Goal: Task Accomplishment & Management: Manage account settings

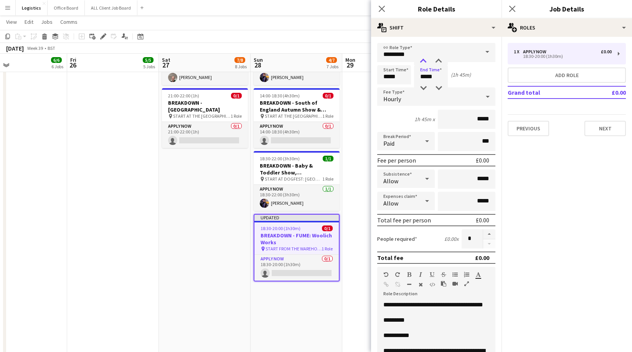
click at [422, 60] on div at bounding box center [422, 62] width 15 height 8
type input "*****"
click at [422, 60] on div at bounding box center [422, 62] width 15 height 8
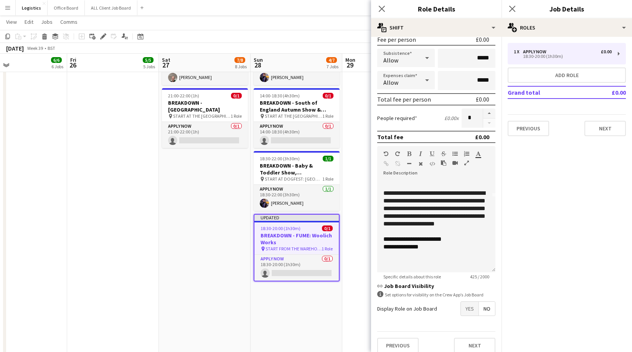
scroll to position [128, 0]
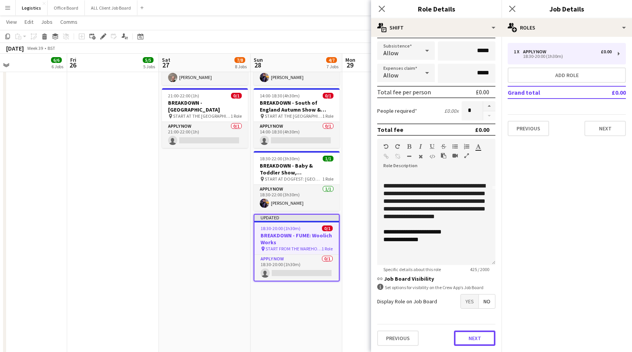
drag, startPoint x: 477, startPoint y: 339, endPoint x: 477, endPoint y: 331, distance: 7.3
click at [477, 338] on button "Next" at bounding box center [474, 338] width 41 height 15
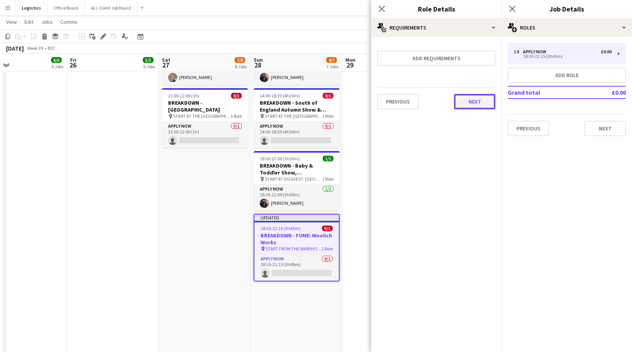
click at [472, 102] on button "Next" at bounding box center [474, 101] width 41 height 15
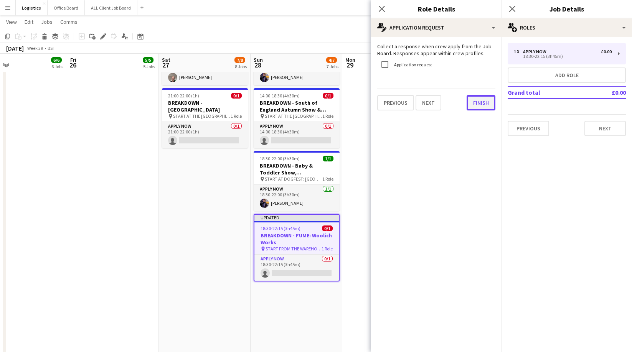
click at [482, 103] on button "Finish" at bounding box center [480, 102] width 29 height 15
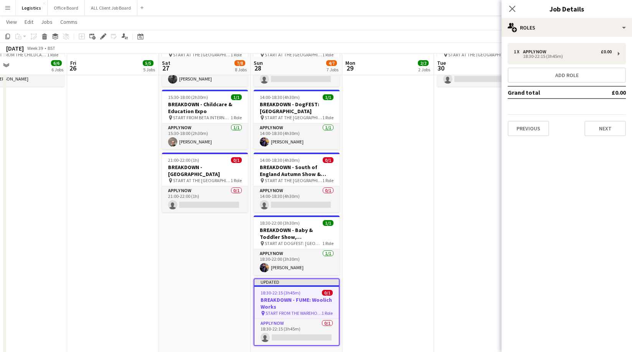
scroll to position [319, 0]
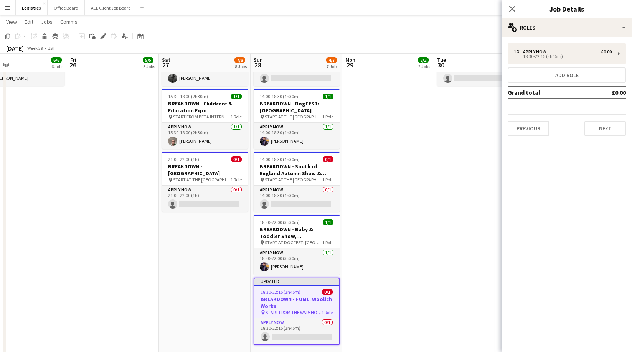
click at [291, 298] on h3 "BREAKDOWN - FUME: Woolich Works" at bounding box center [296, 303] width 84 height 14
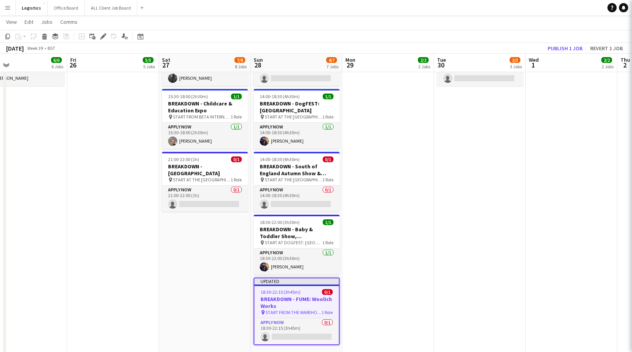
scroll to position [317, 0]
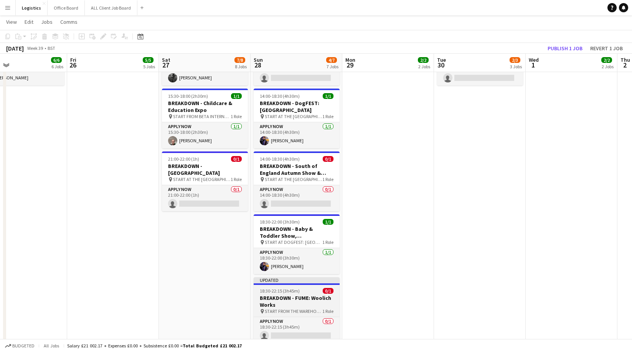
click at [299, 299] on h3 "BREAKDOWN - FUME: Woolich Works" at bounding box center [296, 302] width 86 height 14
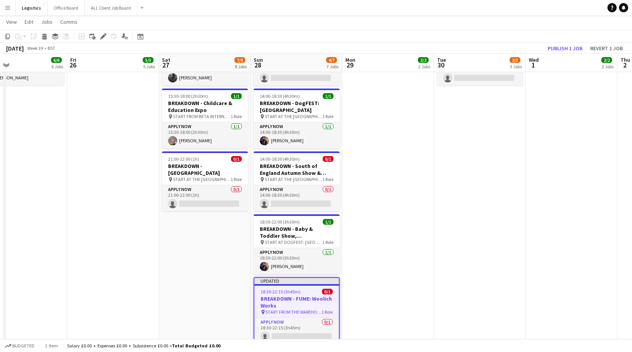
drag, startPoint x: 103, startPoint y: 38, endPoint x: 117, endPoint y: 47, distance: 17.0
click at [103, 38] on icon "Edit" at bounding box center [103, 36] width 6 height 6
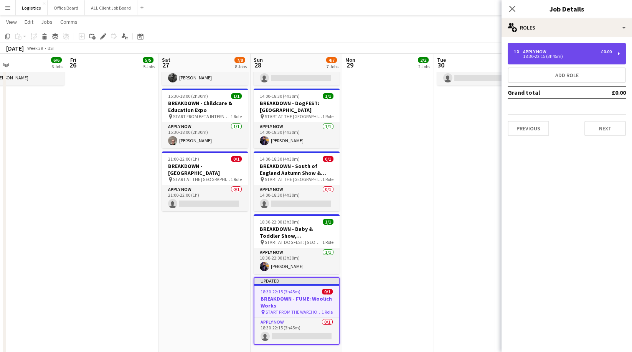
click at [565, 57] on div "18:30-22:15 (3h45m)" at bounding box center [563, 56] width 98 height 4
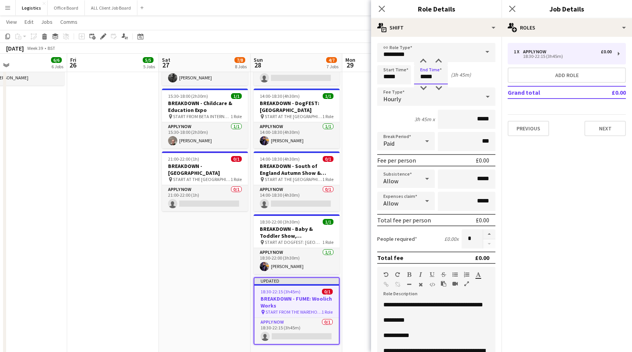
drag, startPoint x: 436, startPoint y: 77, endPoint x: 436, endPoint y: 67, distance: 10.0
click at [436, 77] on input "*****" at bounding box center [431, 74] width 34 height 19
click at [438, 59] on div at bounding box center [438, 62] width 15 height 8
click at [439, 87] on div at bounding box center [438, 88] width 15 height 8
type input "*****"
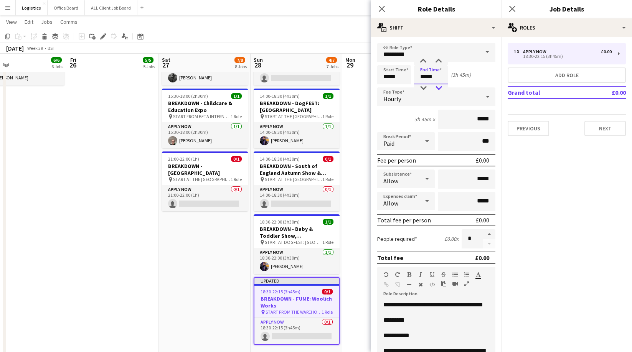
click at [439, 87] on div at bounding box center [438, 88] width 15 height 8
drag, startPoint x: 352, startPoint y: 219, endPoint x: 359, endPoint y: 214, distance: 8.2
click at [352, 219] on app-date-cell at bounding box center [388, 348] width 92 height 650
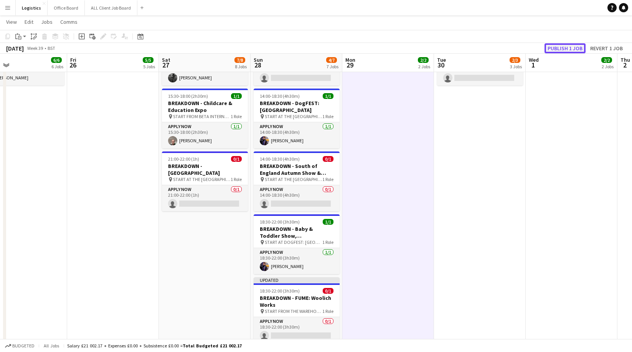
click at [560, 49] on button "Publish 1 job" at bounding box center [564, 48] width 41 height 10
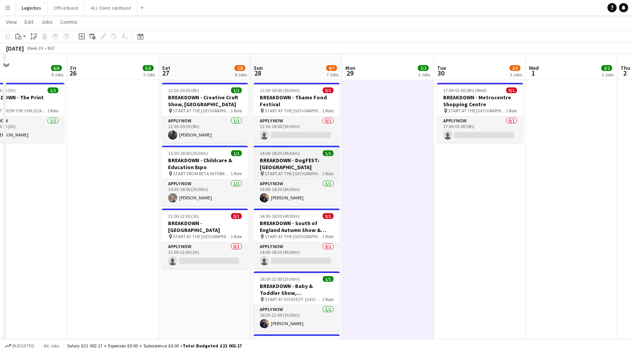
scroll to position [257, 0]
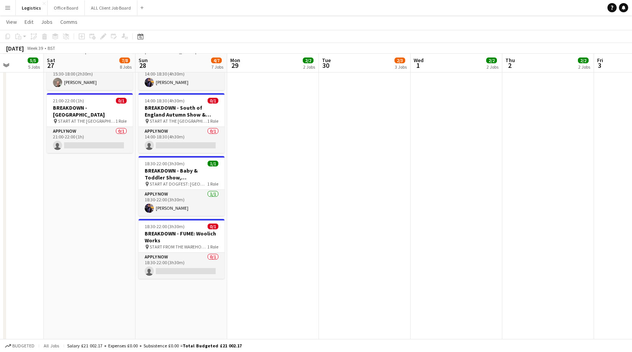
scroll to position [375, 0]
click at [184, 230] on h3 "BREAKDOWN - FUME: Woolich Works" at bounding box center [181, 237] width 86 height 14
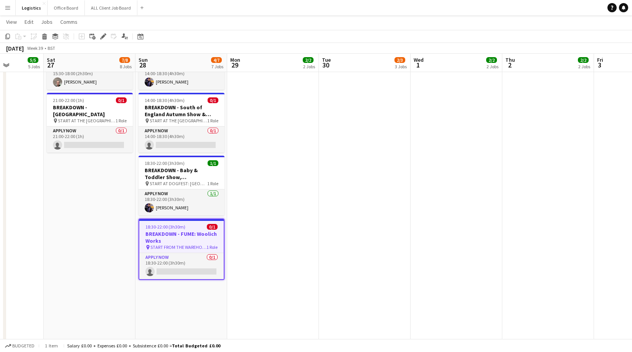
drag, startPoint x: 102, startPoint y: 38, endPoint x: 163, endPoint y: 56, distance: 63.4
click at [102, 38] on icon at bounding box center [103, 37] width 4 height 4
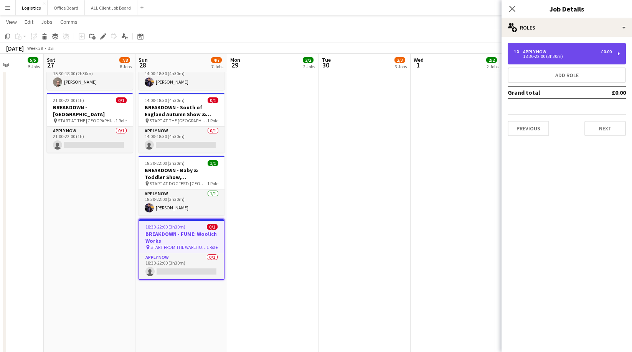
click at [544, 56] on div "18:30-22:00 (3h30m)" at bounding box center [563, 56] width 98 height 4
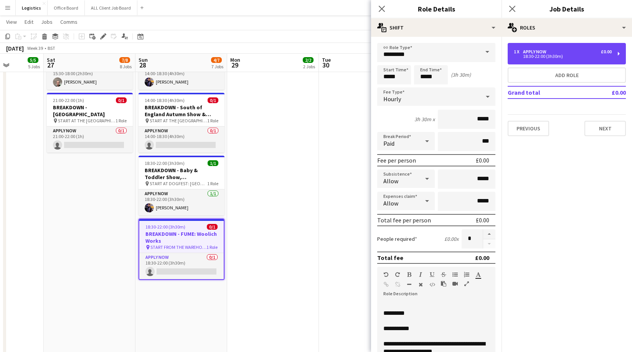
scroll to position [0, 0]
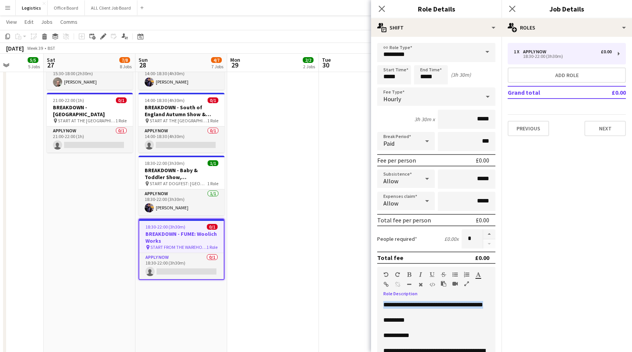
drag, startPoint x: 427, startPoint y: 314, endPoint x: 399, endPoint y: 305, distance: 29.0
click at [382, 305] on div "**********" at bounding box center [436, 347] width 118 height 92
copy span "**********"
click at [608, 127] on button "Next" at bounding box center [604, 128] width 41 height 15
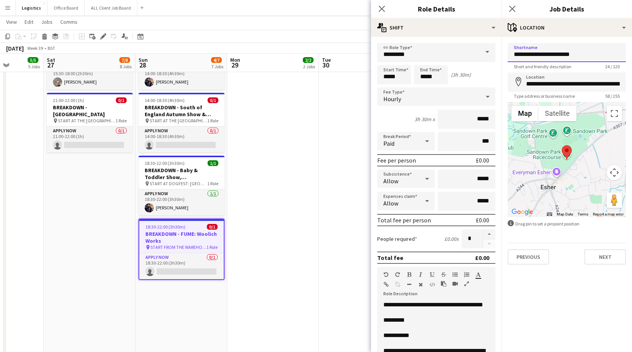
drag, startPoint x: 601, startPoint y: 53, endPoint x: 504, endPoint y: 53, distance: 96.3
click at [504, 53] on form "**********" at bounding box center [566, 154] width 130 height 222
paste input "**********"
type input "**********"
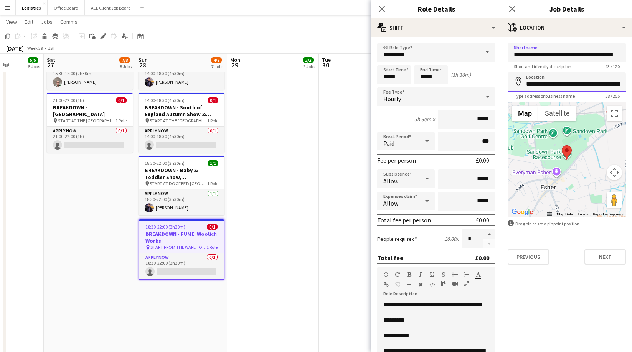
click at [523, 85] on input "**********" at bounding box center [566, 81] width 118 height 19
drag, startPoint x: 523, startPoint y: 85, endPoint x: 668, endPoint y: 85, distance: 144.6
click at [631, 85] on html "Menu Boards Boards Boards All jobs Status Workforce Workforce My Workforce Recr…" at bounding box center [316, 302] width 632 height 1355
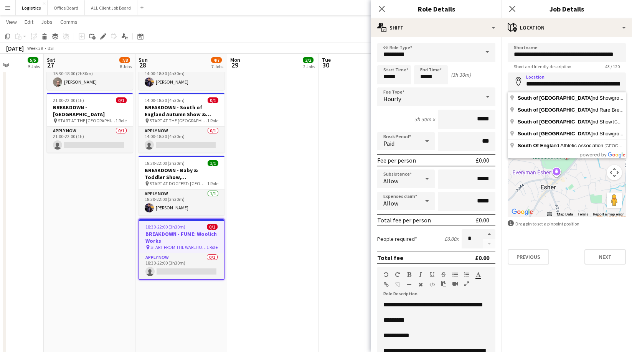
type input "**********"
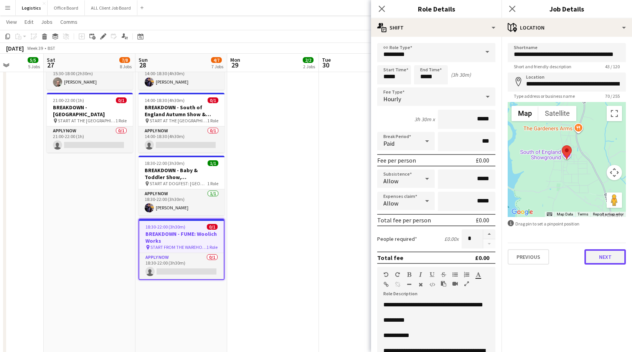
click at [603, 258] on button "Next" at bounding box center [604, 256] width 41 height 15
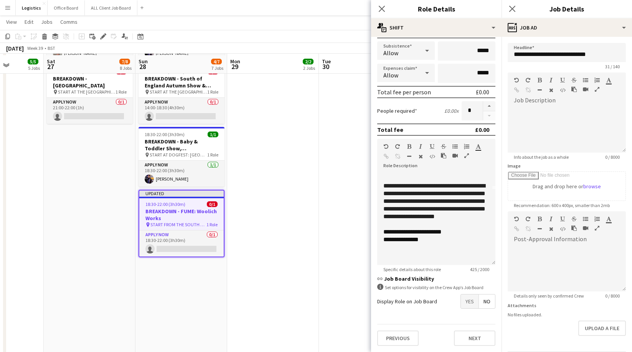
scroll to position [406, 0]
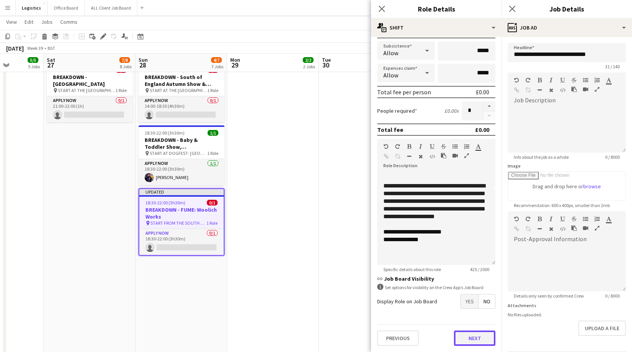
click at [477, 338] on button "Next" at bounding box center [474, 338] width 41 height 15
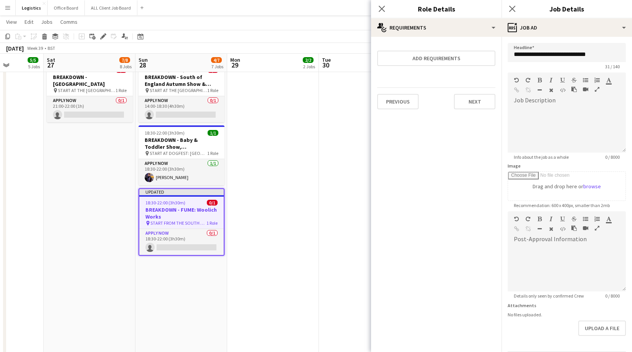
scroll to position [0, 0]
click at [476, 103] on button "Next" at bounding box center [474, 101] width 41 height 15
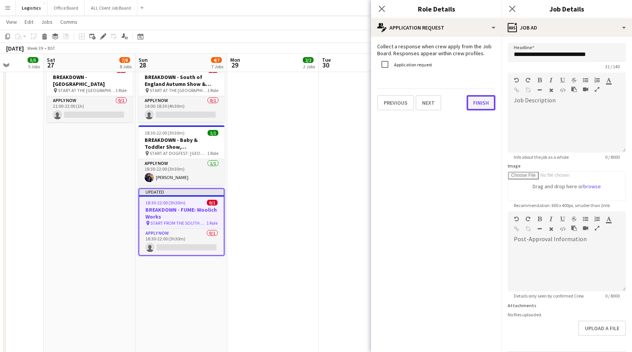
drag, startPoint x: 478, startPoint y: 103, endPoint x: 477, endPoint y: 81, distance: 21.9
click at [478, 103] on button "Finish" at bounding box center [480, 102] width 29 height 15
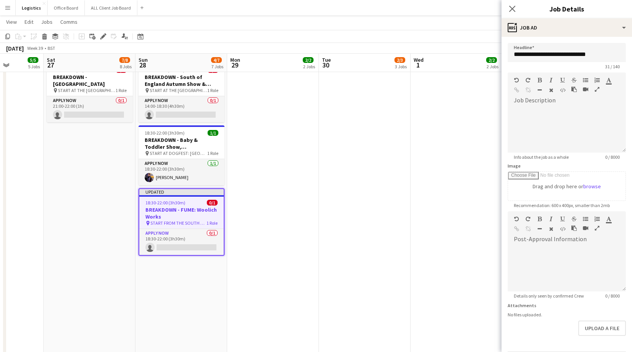
drag, startPoint x: 514, startPoint y: 8, endPoint x: 507, endPoint y: 18, distance: 11.5
click at [514, 8] on icon "Close pop-in" at bounding box center [512, 9] width 6 height 6
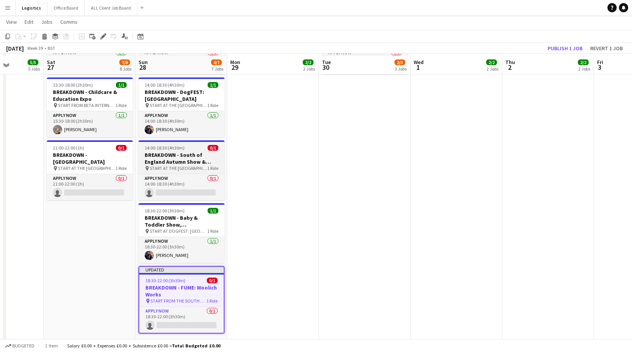
scroll to position [319, 0]
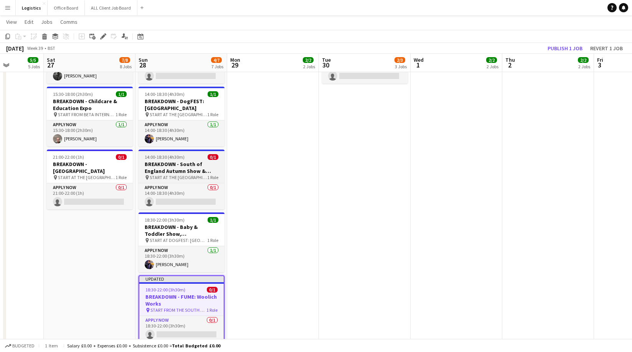
click at [181, 168] on h3 "BREAKDOWN - South of England Autumn Show & Horse Trials" at bounding box center [181, 168] width 86 height 14
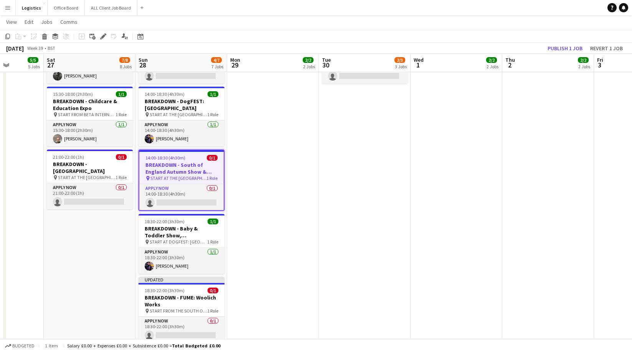
drag, startPoint x: 102, startPoint y: 36, endPoint x: 121, endPoint y: 43, distance: 20.1
click at [103, 36] on icon at bounding box center [103, 37] width 4 height 4
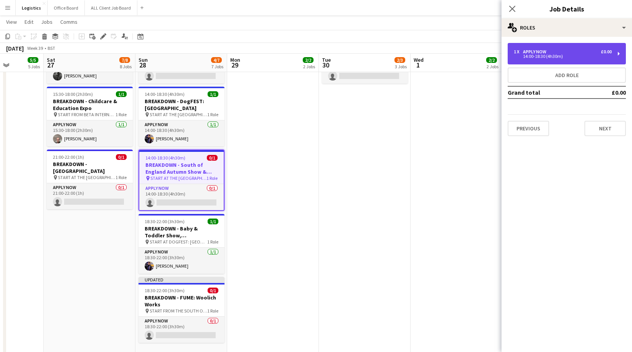
click at [540, 55] on div "14:00-18:30 (4h30m)" at bounding box center [563, 56] width 98 height 4
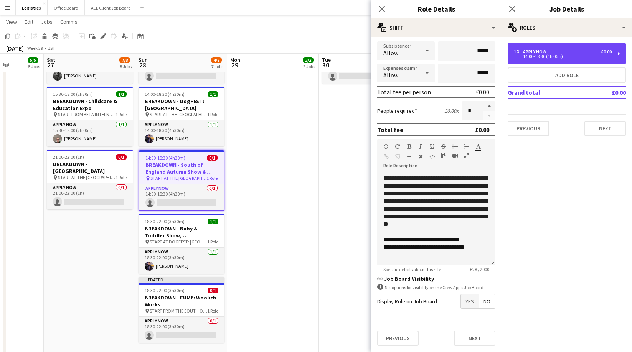
scroll to position [121, 0]
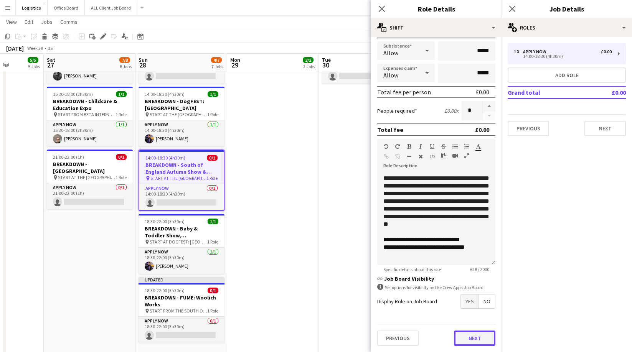
click at [474, 339] on button "Next" at bounding box center [474, 338] width 41 height 15
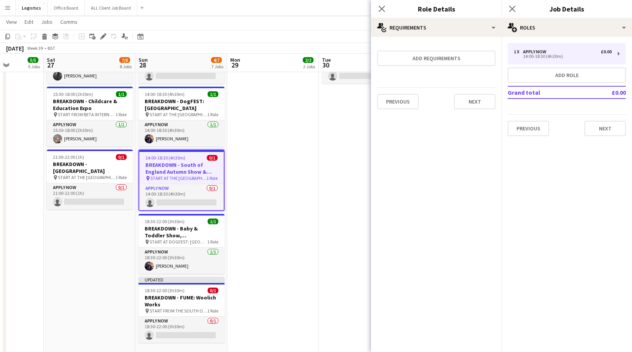
scroll to position [0, 0]
click at [478, 102] on button "Next" at bounding box center [474, 101] width 41 height 15
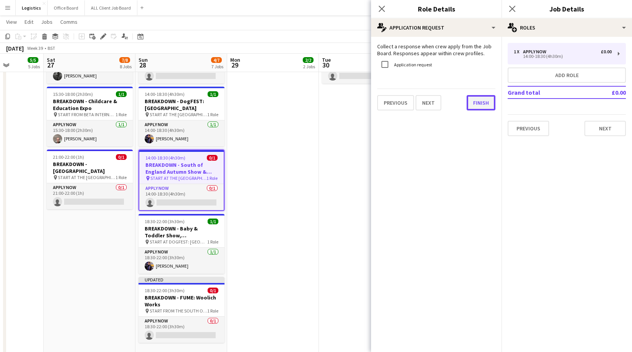
click at [478, 102] on button "Finish" at bounding box center [480, 102] width 29 height 15
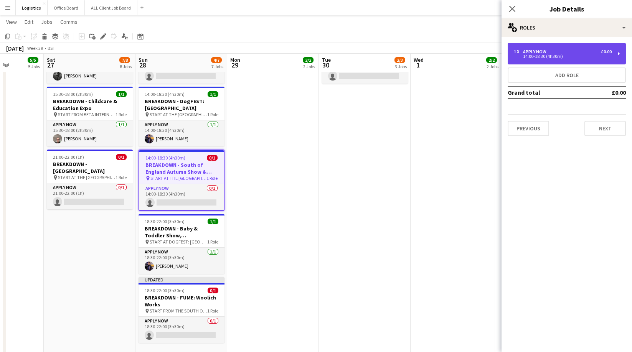
drag, startPoint x: 553, startPoint y: 53, endPoint x: 546, endPoint y: 59, distance: 8.4
click at [553, 54] on div "14:00-18:30 (4h30m)" at bounding box center [563, 56] width 98 height 4
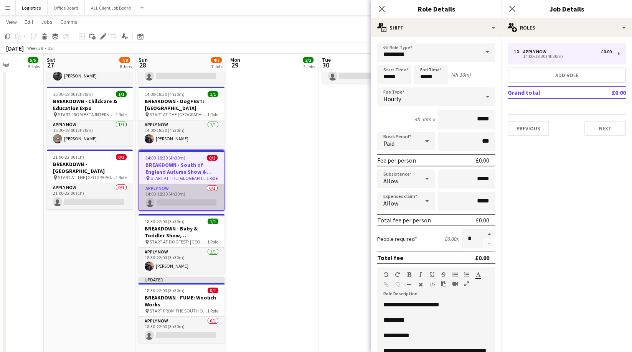
click at [191, 200] on app-card-role "APPLY NOW 0/1 14:00-18:30 (4h30m) single-neutral-actions" at bounding box center [181, 197] width 84 height 26
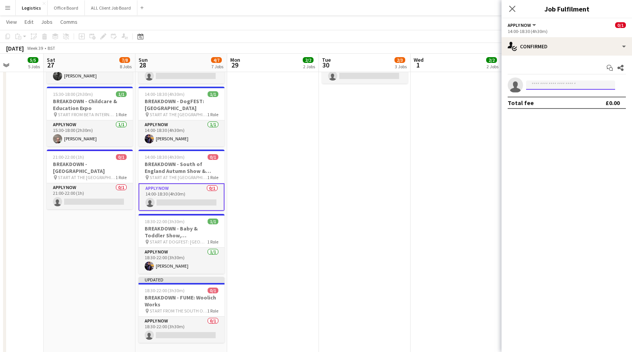
click at [538, 86] on input at bounding box center [570, 85] width 89 height 9
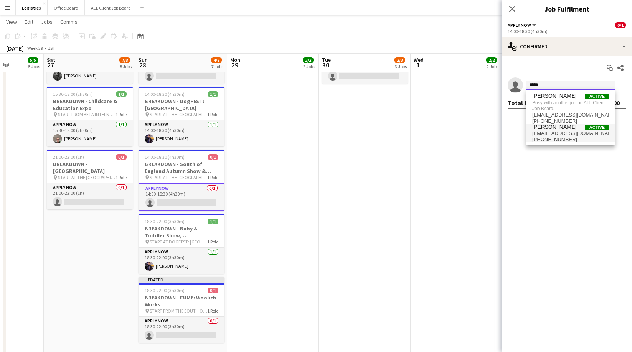
type input "*****"
click at [568, 134] on span "[EMAIL_ADDRESS][DOMAIN_NAME]" at bounding box center [570, 133] width 77 height 6
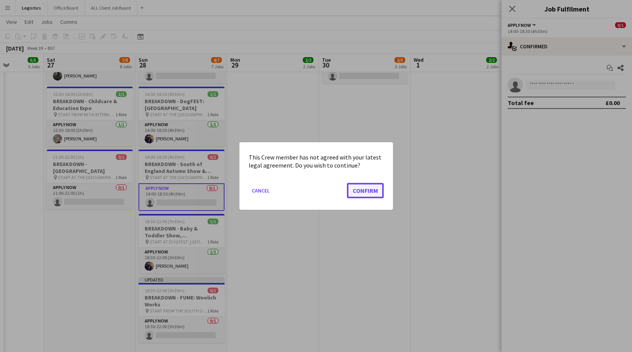
click at [364, 193] on button "Confirm" at bounding box center [365, 190] width 37 height 15
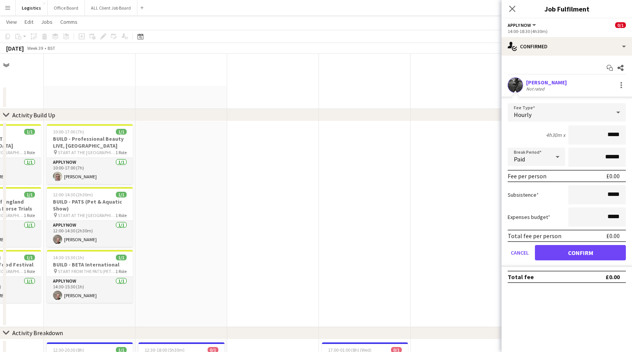
scroll to position [319, 0]
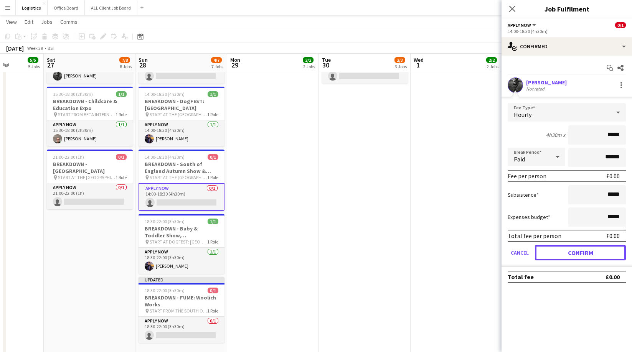
click at [578, 249] on button "Confirm" at bounding box center [580, 252] width 91 height 15
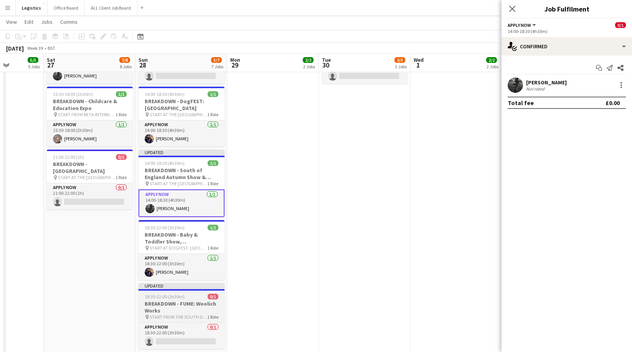
click at [173, 305] on h3 "BREAKDOWN - FUME: Woolich Works" at bounding box center [181, 307] width 86 height 14
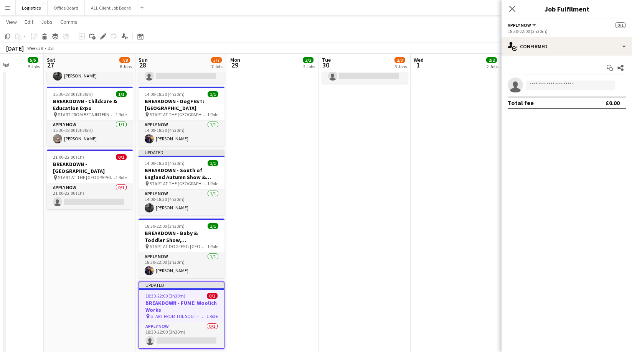
drag, startPoint x: 102, startPoint y: 37, endPoint x: 271, endPoint y: 51, distance: 169.7
click at [102, 37] on icon at bounding box center [103, 37] width 4 height 4
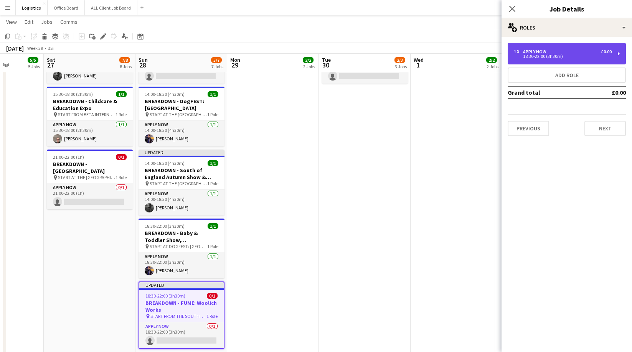
click at [530, 58] on div "18:30-22:00 (3h30m)" at bounding box center [563, 56] width 98 height 4
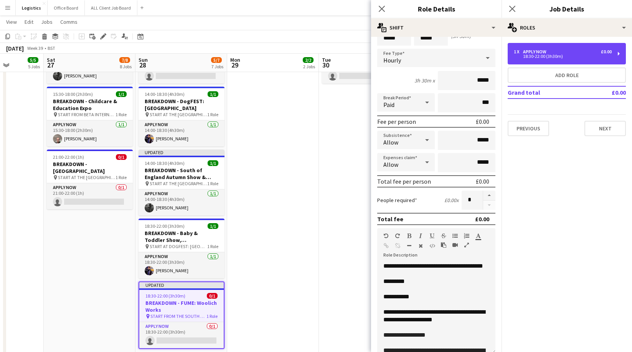
scroll to position [41, 0]
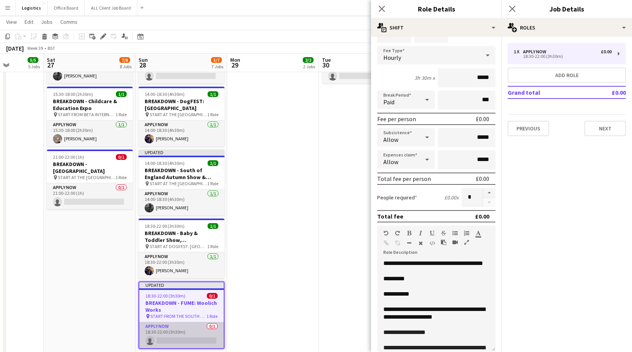
drag, startPoint x: 190, startPoint y: 340, endPoint x: 217, endPoint y: 323, distance: 31.7
click at [190, 340] on app-card-role "APPLY NOW 0/1 18:30-22:00 (3h30m) single-neutral-actions" at bounding box center [181, 335] width 84 height 26
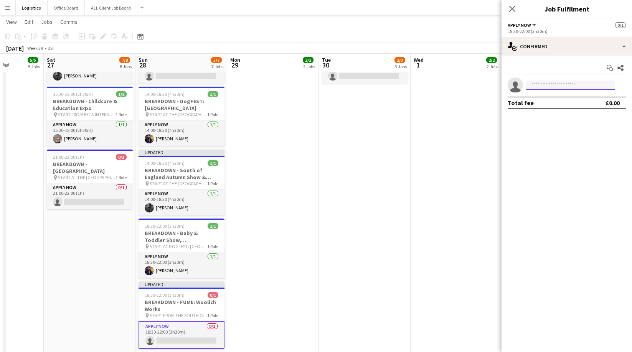
click at [536, 86] on input at bounding box center [570, 85] width 89 height 9
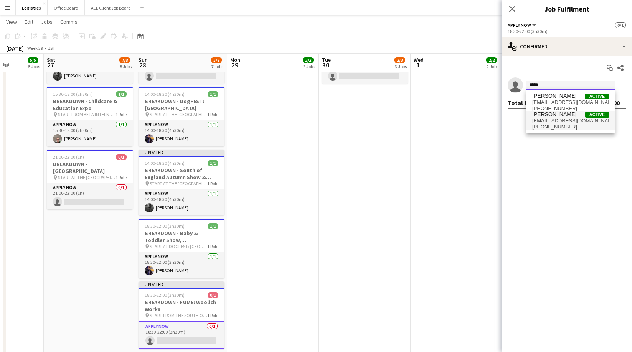
type input "*****"
click at [559, 127] on span "[PHONE_NUMBER]" at bounding box center [570, 127] width 77 height 6
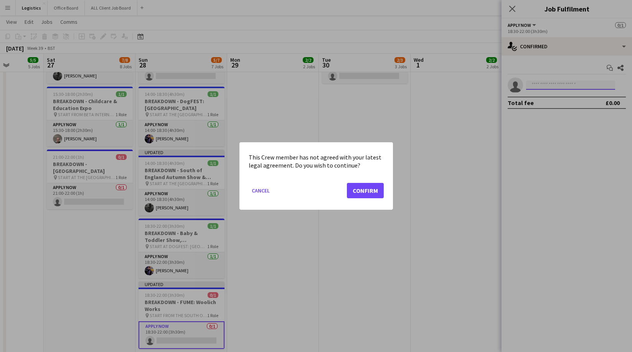
scroll to position [0, 0]
drag, startPoint x: 336, startPoint y: 191, endPoint x: 361, endPoint y: 193, distance: 25.0
click at [336, 191] on mat-dialog-actions "Cancel Confirm" at bounding box center [316, 193] width 135 height 33
click at [375, 193] on button "Confirm" at bounding box center [365, 190] width 37 height 15
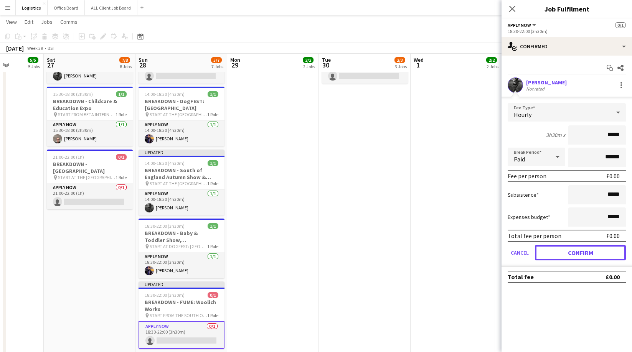
drag, startPoint x: 572, startPoint y: 257, endPoint x: 576, endPoint y: 245, distance: 11.8
click at [572, 257] on button "Confirm" at bounding box center [580, 252] width 91 height 15
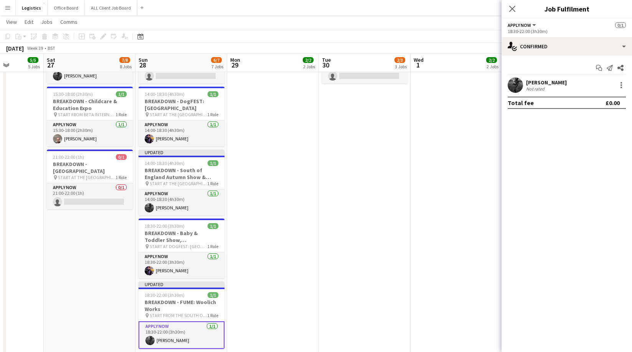
click at [509, 10] on icon at bounding box center [512, 9] width 6 height 6
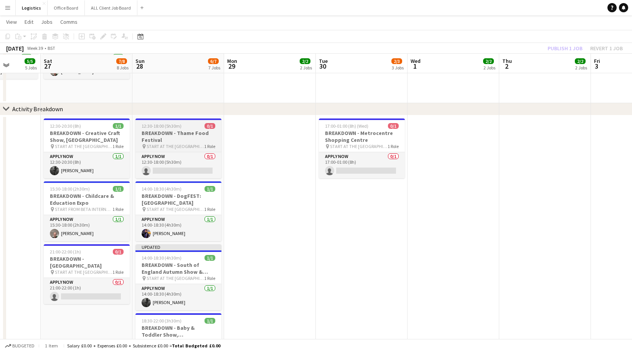
scroll to position [223, 0]
click at [170, 135] on h3 "BREAKDOWN - Thame Food Festival" at bounding box center [178, 137] width 86 height 14
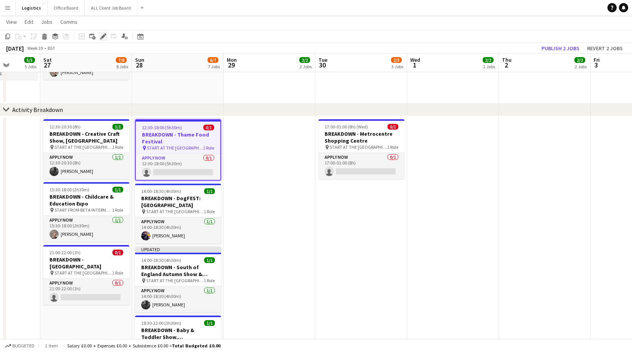
click at [102, 36] on icon at bounding box center [103, 37] width 4 height 4
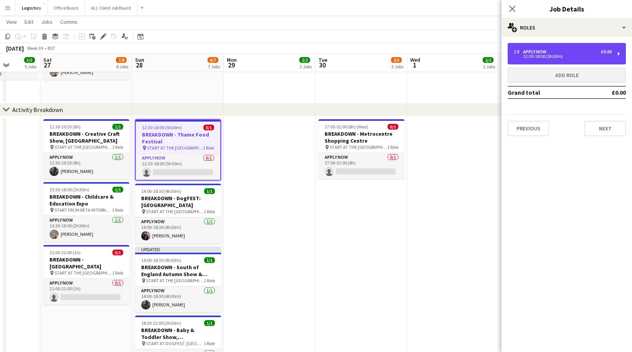
drag, startPoint x: 539, startPoint y: 58, endPoint x: 534, endPoint y: 72, distance: 15.0
click at [539, 58] on div "12:30-18:00 (5h30m)" at bounding box center [563, 56] width 98 height 4
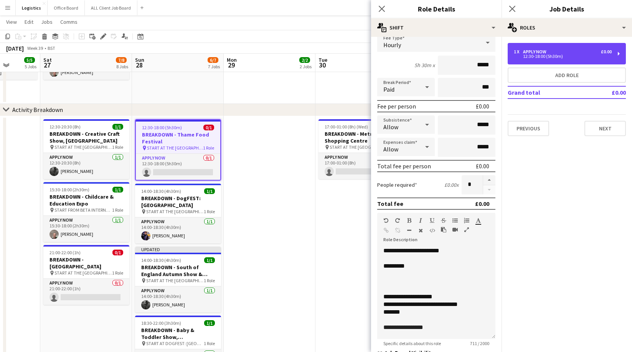
scroll to position [59, 0]
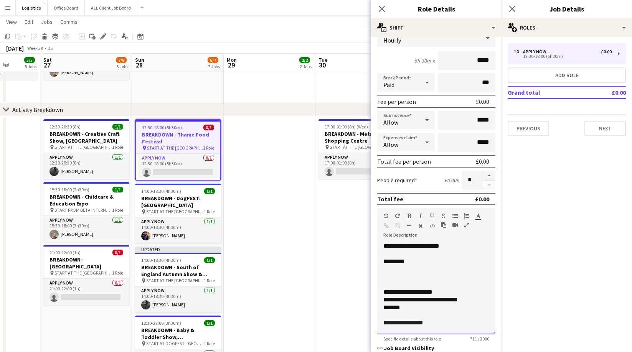
click at [396, 272] on p at bounding box center [436, 269] width 106 height 8
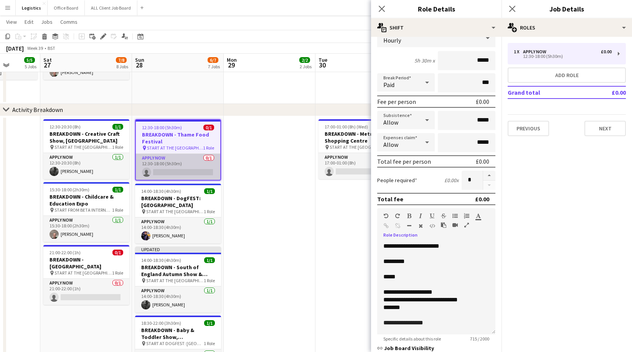
click at [183, 170] on app-card-role "APPLY NOW 0/1 12:30-18:00 (5h30m) single-neutral-actions" at bounding box center [178, 167] width 84 height 26
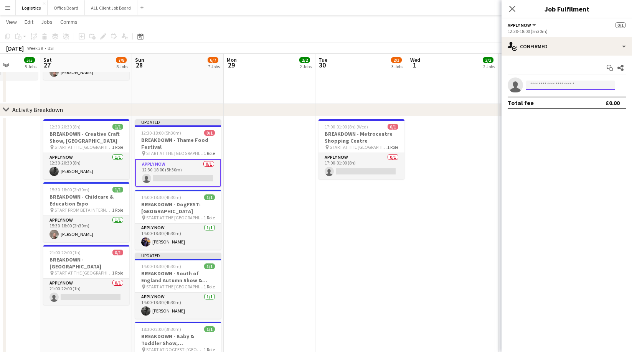
click at [542, 86] on input at bounding box center [570, 85] width 89 height 9
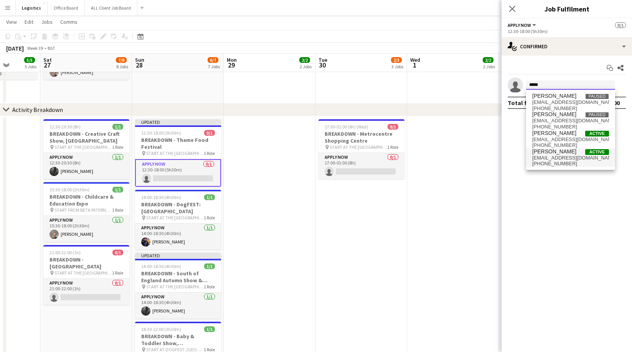
type input "*****"
click at [561, 158] on span "[EMAIL_ADDRESS][DOMAIN_NAME]" at bounding box center [570, 158] width 77 height 6
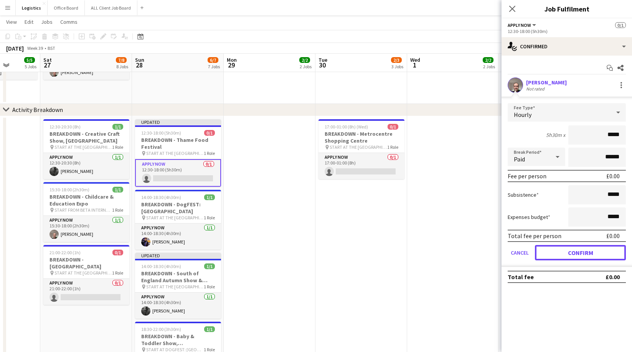
drag, startPoint x: 565, startPoint y: 253, endPoint x: 561, endPoint y: 235, distance: 17.7
click at [565, 252] on button "Confirm" at bounding box center [580, 252] width 91 height 15
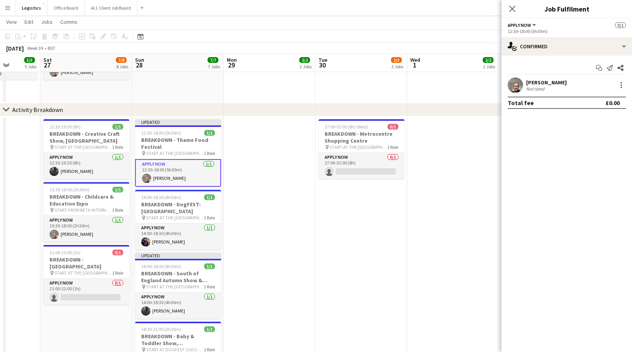
drag, startPoint x: 511, startPoint y: 9, endPoint x: 551, endPoint y: 31, distance: 46.0
click at [511, 9] on icon at bounding box center [512, 9] width 6 height 6
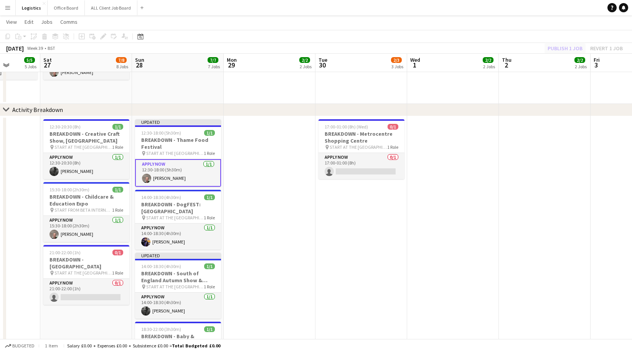
click at [563, 49] on div "Publish 1 job Revert 1 job" at bounding box center [585, 48] width 94 height 10
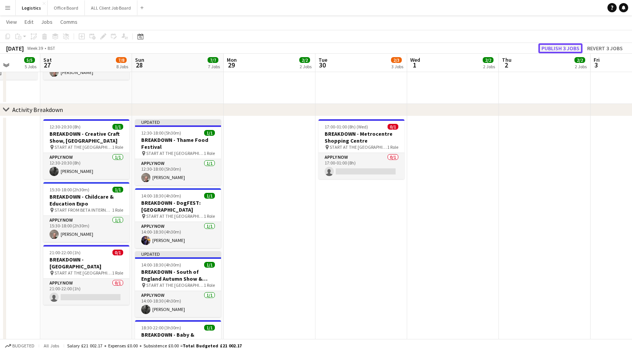
click at [563, 48] on button "Publish 3 jobs" at bounding box center [560, 48] width 44 height 10
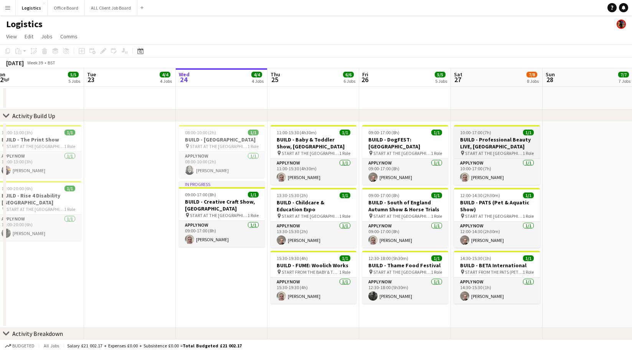
scroll to position [0, 191]
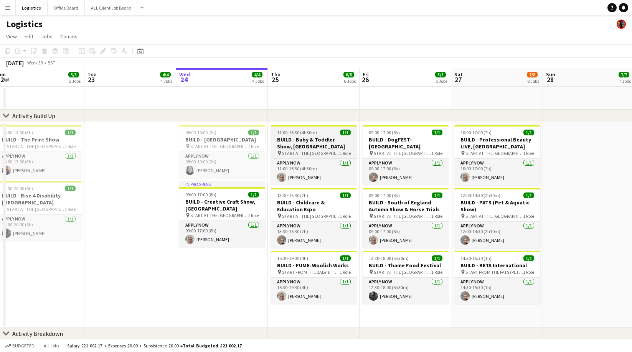
click at [309, 140] on h3 "BUILD - Baby & Toddler Show, [GEOGRAPHIC_DATA]" at bounding box center [314, 143] width 86 height 14
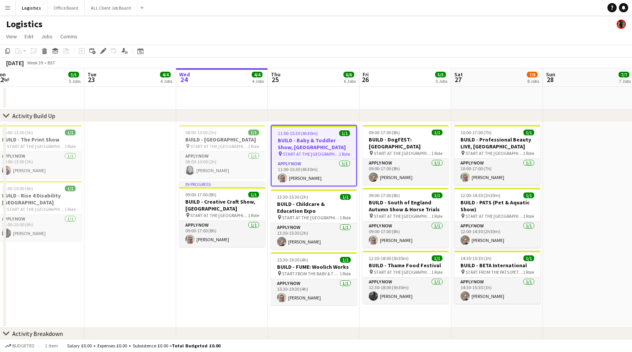
drag, startPoint x: 104, startPoint y: 51, endPoint x: 165, endPoint y: 53, distance: 60.3
click at [104, 51] on icon at bounding box center [103, 51] width 4 height 4
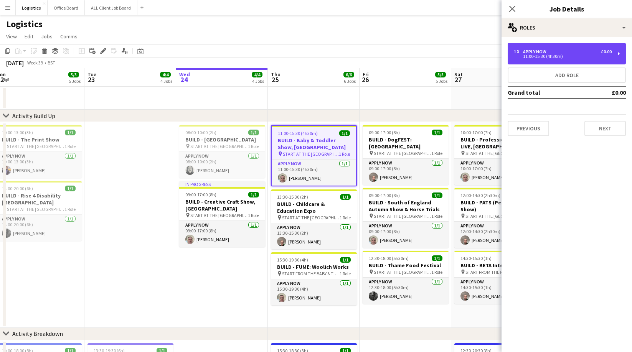
drag, startPoint x: 547, startPoint y: 56, endPoint x: 543, endPoint y: 65, distance: 9.5
click at [547, 56] on div "11:00-15:30 (4h30m)" at bounding box center [563, 56] width 98 height 4
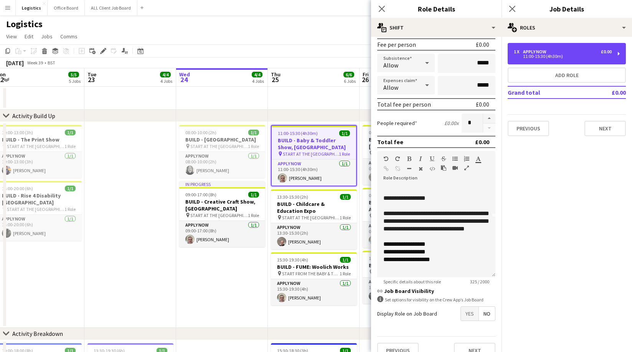
scroll to position [128, 0]
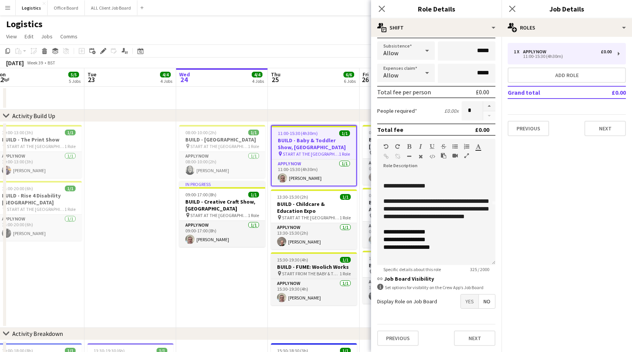
click at [311, 268] on h3 "BUILD - FUME: Woolich Works" at bounding box center [314, 266] width 86 height 7
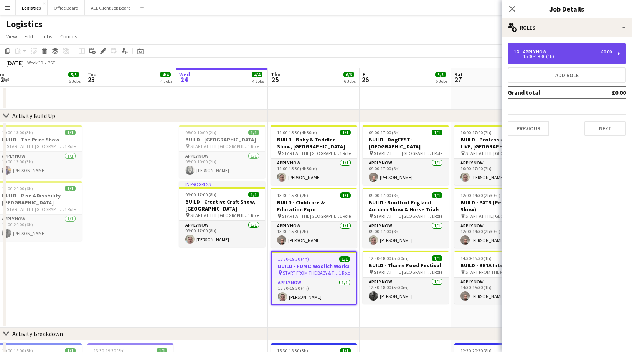
click at [538, 51] on div "APPLY NOW" at bounding box center [536, 51] width 26 height 5
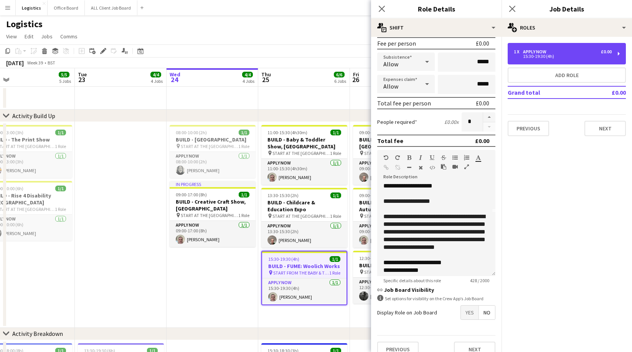
scroll to position [91, 0]
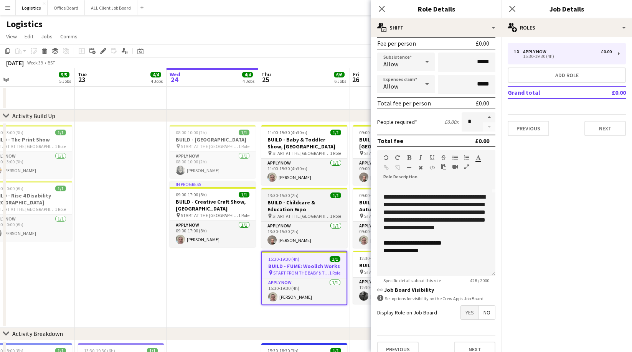
click at [301, 207] on h3 "BUILD - Childcare & Education Expo" at bounding box center [304, 206] width 86 height 14
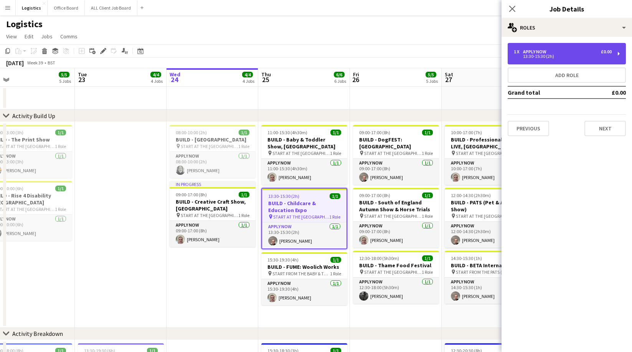
drag, startPoint x: 570, startPoint y: 51, endPoint x: 555, endPoint y: 61, distance: 18.3
click at [570, 50] on div "1 x APPLY NOW £0.00" at bounding box center [563, 51] width 98 height 5
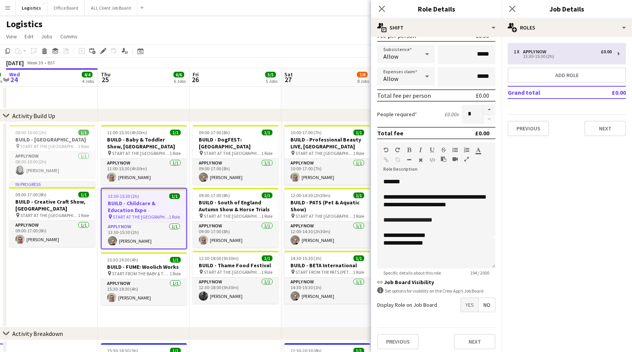
scroll to position [0, 274]
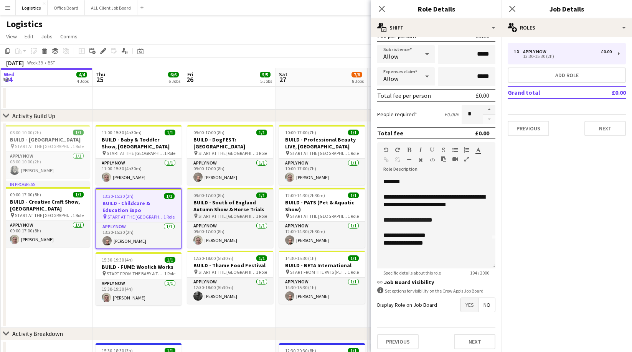
click at [230, 199] on h3 "BUILD - South of England Autumn Show & Horse Trials" at bounding box center [230, 206] width 86 height 14
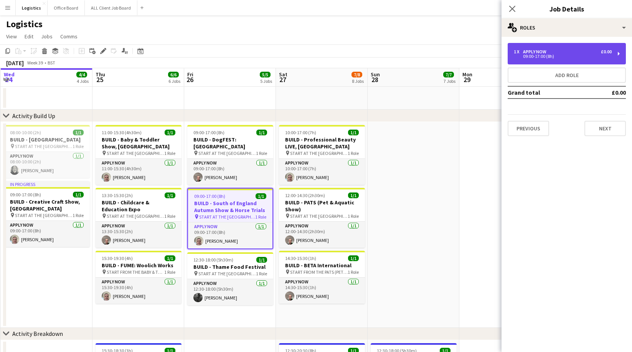
click at [554, 58] on div "09:00-17:00 (8h)" at bounding box center [563, 56] width 98 height 4
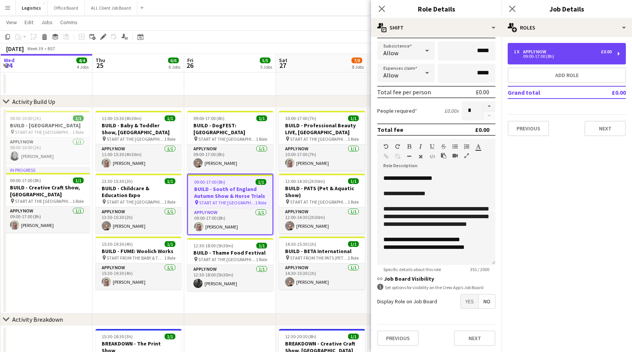
scroll to position [17, 0]
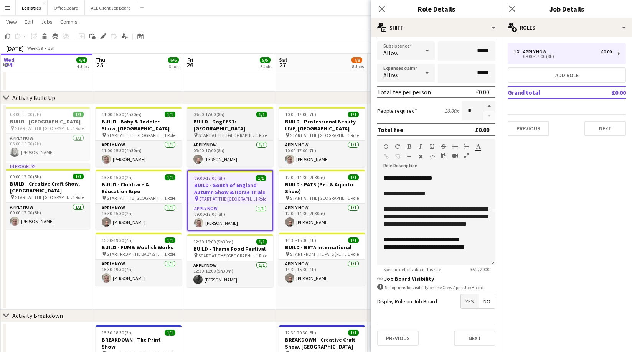
click at [216, 115] on span "09:00-17:00 (8h)" at bounding box center [208, 115] width 31 height 6
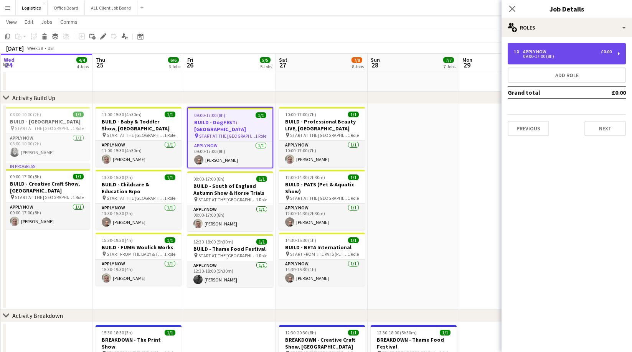
click at [541, 50] on div "APPLY NOW" at bounding box center [536, 51] width 26 height 5
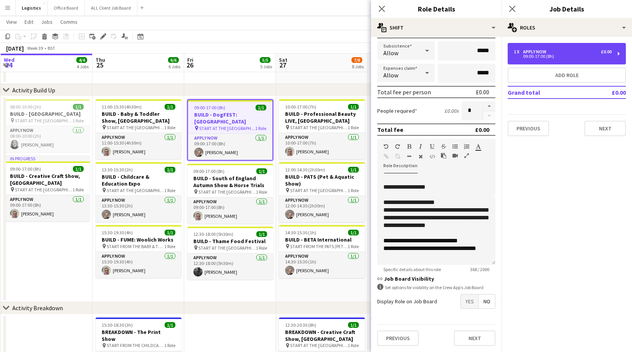
scroll to position [67, 0]
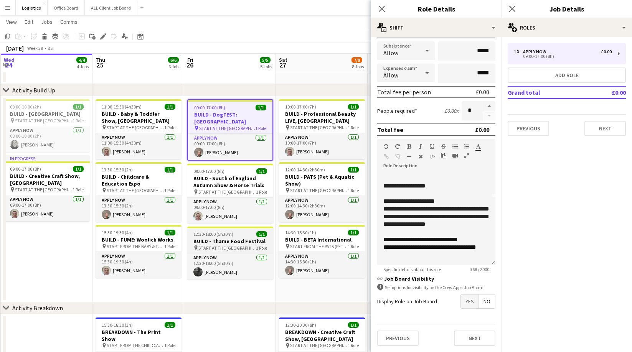
click at [222, 238] on h3 "BUILD - Thame Food Festival" at bounding box center [230, 241] width 86 height 7
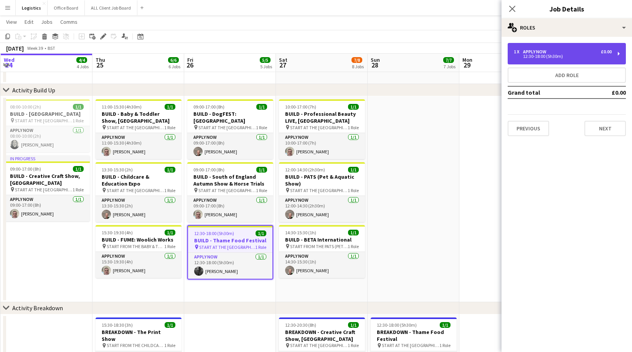
click at [568, 50] on div "1 x APPLY NOW £0.00" at bounding box center [563, 51] width 98 height 5
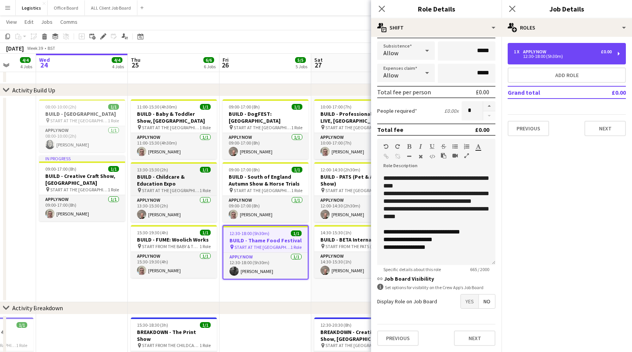
scroll to position [0, 264]
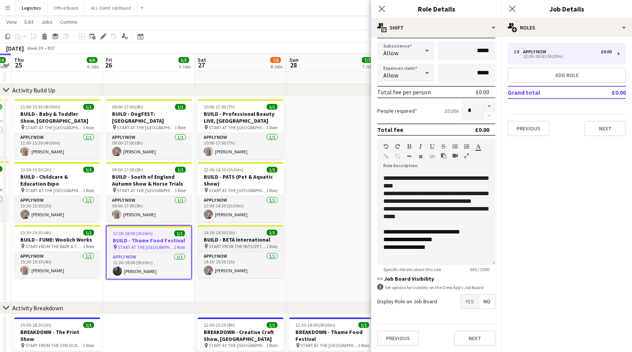
click at [220, 238] on h3 "BUILD - BETA International" at bounding box center [241, 239] width 86 height 7
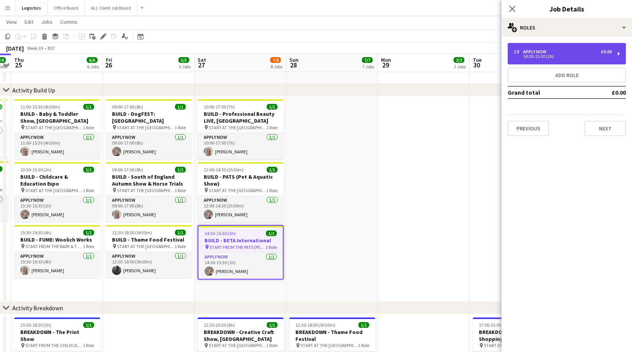
click at [544, 53] on div "APPLY NOW" at bounding box center [536, 51] width 26 height 5
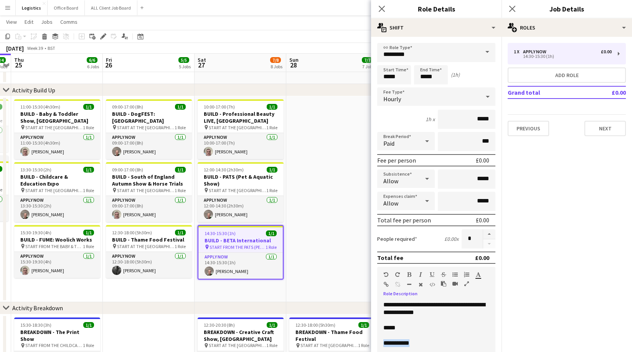
drag, startPoint x: 425, startPoint y: 342, endPoint x: 382, endPoint y: 342, distance: 42.6
click at [382, 342] on div "**********" at bounding box center [436, 347] width 118 height 92
click at [230, 176] on h3 "BUILD - PATS (Pet & Aquatic Show)" at bounding box center [241, 180] width 86 height 14
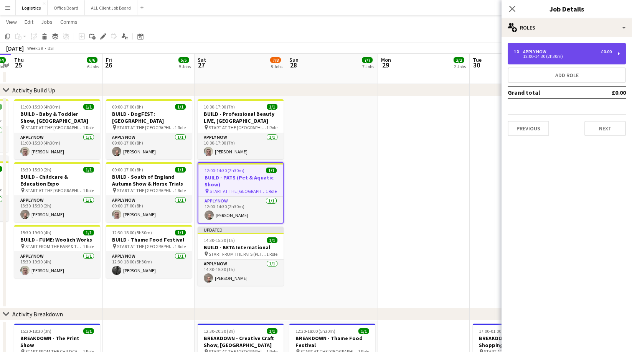
click at [547, 54] on div "12:00-14:30 (2h30m)" at bounding box center [563, 56] width 98 height 4
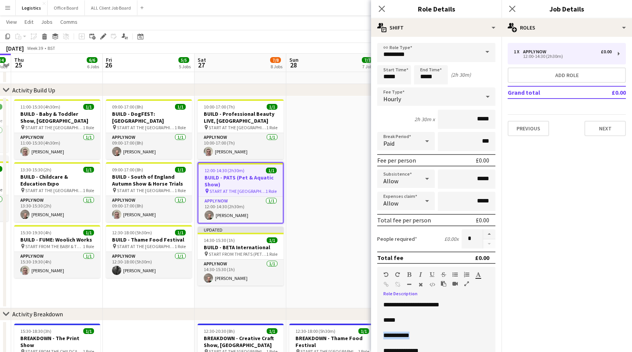
drag, startPoint x: 422, startPoint y: 333, endPoint x: 384, endPoint y: 335, distance: 38.0
click at [384, 335] on p "**********" at bounding box center [436, 336] width 106 height 8
click at [239, 105] on div "10:00-17:00 (7h) 1/1" at bounding box center [241, 107] width 86 height 6
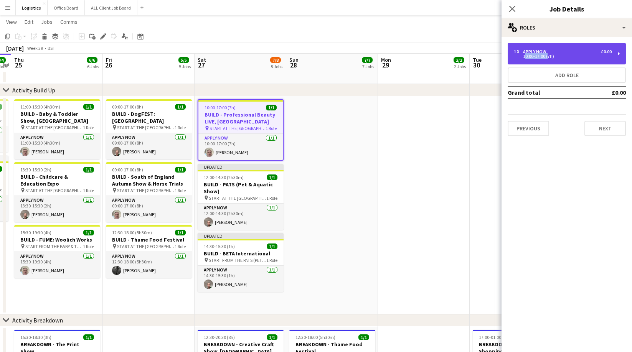
drag, startPoint x: 545, startPoint y: 53, endPoint x: 542, endPoint y: 60, distance: 7.6
click at [545, 53] on div "1 x APPLY NOW £0.00 10:00-17:00 (7h)" at bounding box center [563, 53] width 98 height 9
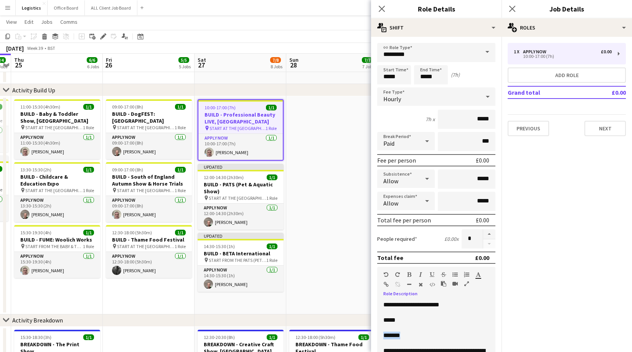
drag, startPoint x: 407, startPoint y: 335, endPoint x: 380, endPoint y: 338, distance: 26.2
click at [380, 338] on div "**********" at bounding box center [436, 347] width 118 height 92
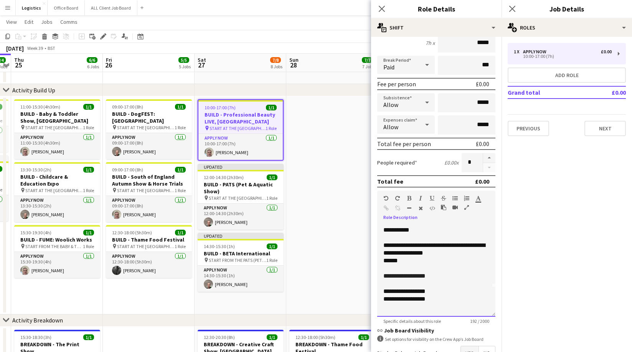
scroll to position [128, 0]
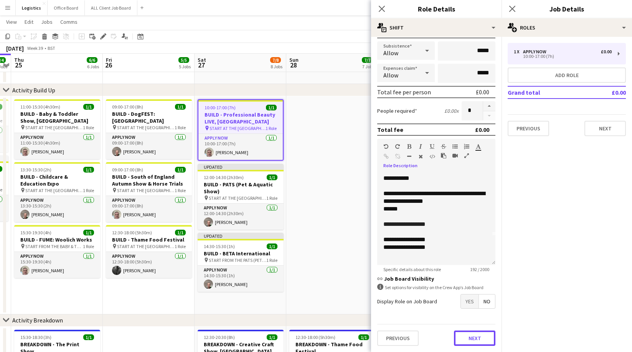
click at [476, 340] on button "Next" at bounding box center [474, 338] width 41 height 15
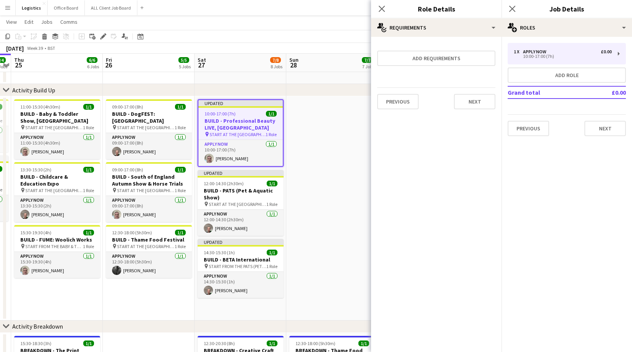
scroll to position [0, 0]
click at [478, 103] on button "Next" at bounding box center [474, 101] width 41 height 15
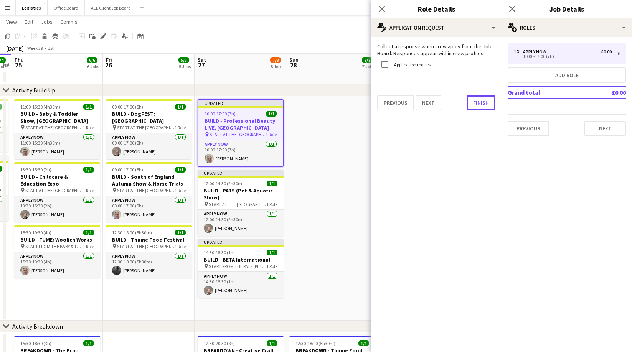
drag, startPoint x: 483, startPoint y: 104, endPoint x: 502, endPoint y: 60, distance: 47.1
click at [483, 104] on button "Finish" at bounding box center [480, 102] width 29 height 15
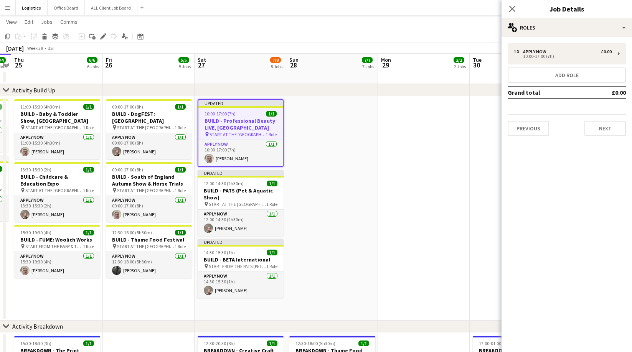
drag, startPoint x: 512, startPoint y: 10, endPoint x: 587, endPoint y: 40, distance: 80.3
click at [513, 10] on icon at bounding box center [512, 9] width 6 height 6
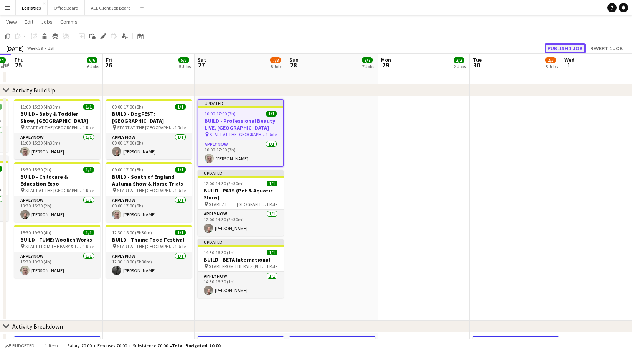
click at [557, 46] on button "Publish 1 job" at bounding box center [564, 48] width 41 height 10
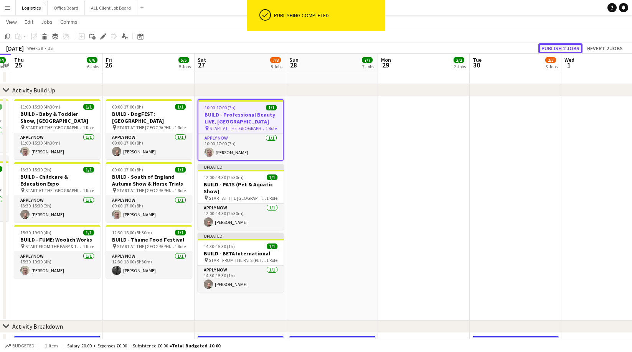
click at [559, 47] on button "Publish 2 jobs" at bounding box center [560, 48] width 44 height 10
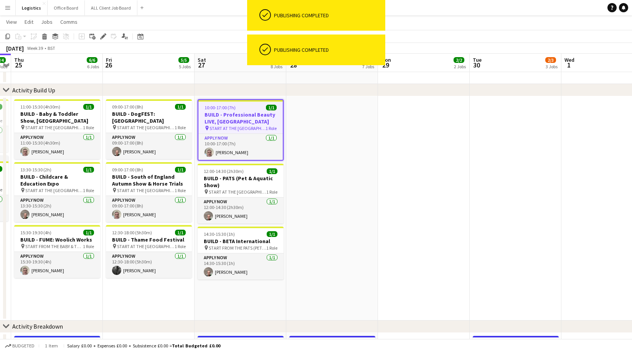
click at [559, 47] on div "[DATE] Week 39 • BST" at bounding box center [316, 48] width 632 height 11
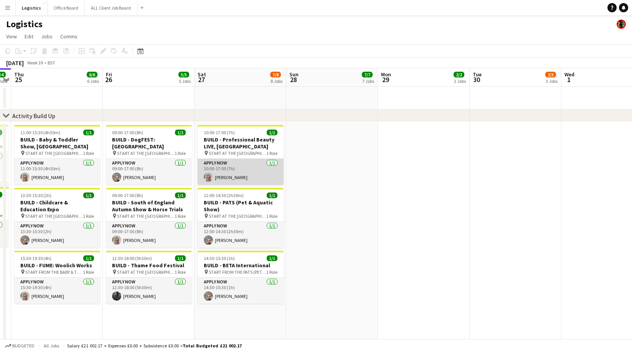
click at [235, 174] on app-card-role "APPLY NOW [DATE] 10:00-17:00 (7h) [PERSON_NAME]" at bounding box center [241, 172] width 86 height 26
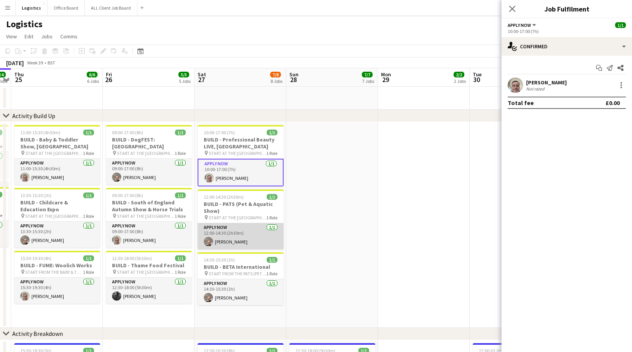
click at [228, 238] on app-card-role "APPLY NOW [DATE] 12:00-14:30 (2h30m) [PERSON_NAME]" at bounding box center [241, 236] width 86 height 26
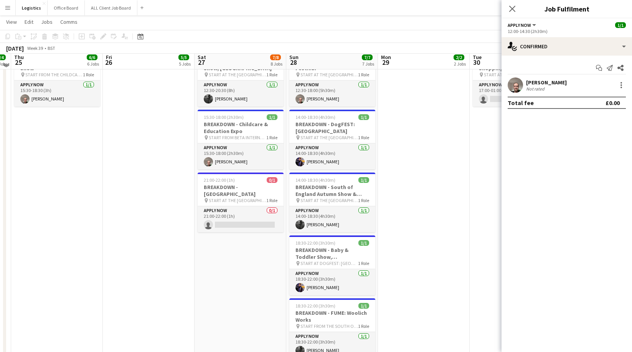
scroll to position [299, 0]
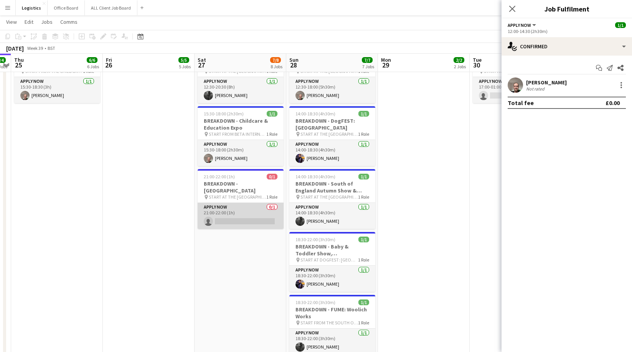
click at [233, 216] on app-card-role "APPLY NOW 0/1 21:00-22:00 (1h) single-neutral-actions" at bounding box center [241, 216] width 86 height 26
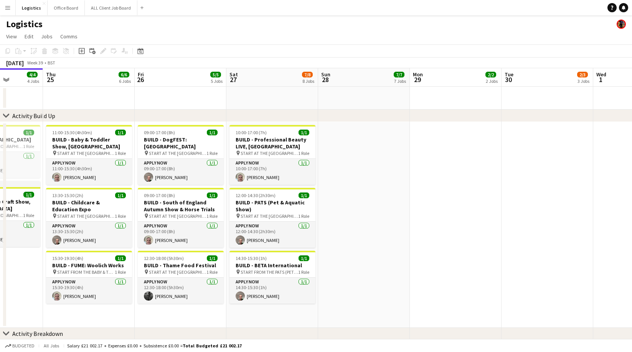
scroll to position [0, 232]
click at [173, 139] on h3 "BUILD - DogFEST: [GEOGRAPHIC_DATA]" at bounding box center [180, 143] width 86 height 14
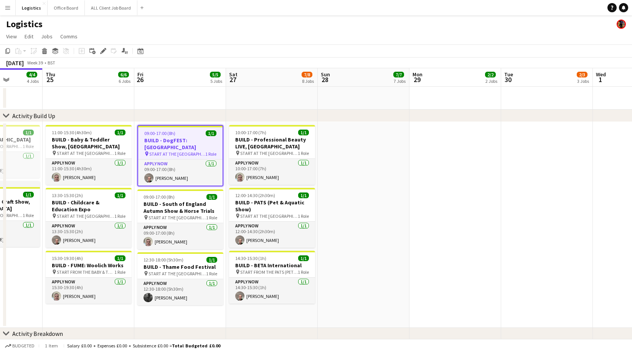
click at [173, 139] on h3 "BUILD - DogFEST: [GEOGRAPHIC_DATA]" at bounding box center [180, 144] width 84 height 14
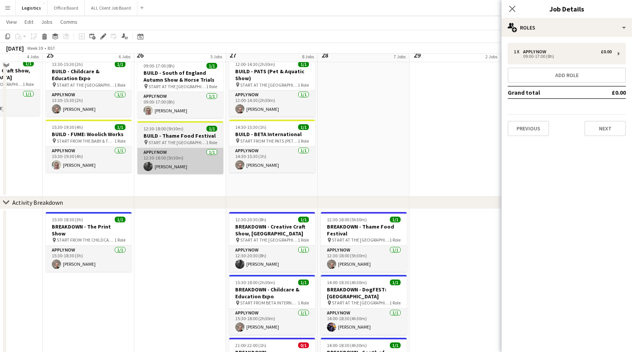
scroll to position [133, 0]
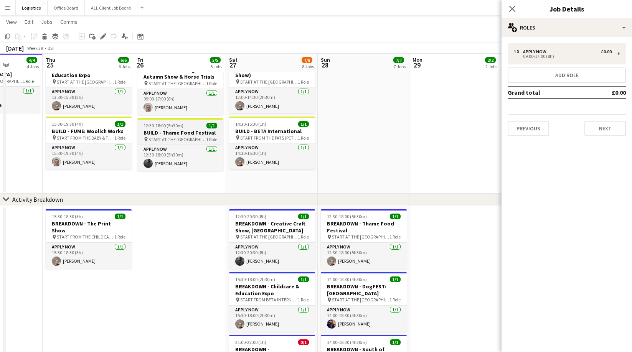
click at [180, 129] on h3 "BUILD - Thame Food Festival" at bounding box center [180, 132] width 86 height 7
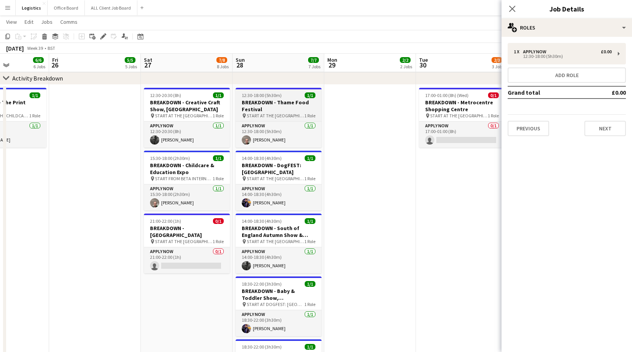
scroll to position [0, 224]
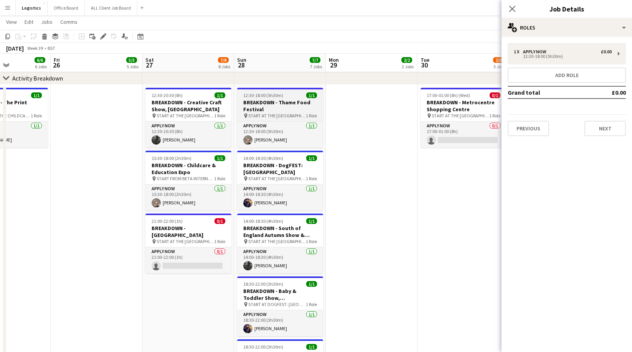
click at [269, 104] on h3 "BREAKDOWN - Thame Food Festival" at bounding box center [280, 106] width 86 height 14
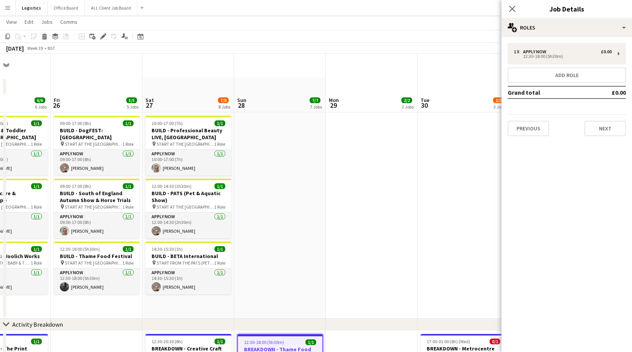
scroll to position [0, 0]
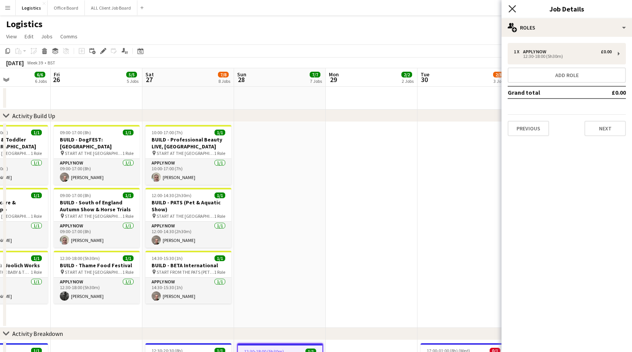
click at [511, 8] on icon "Close pop-in" at bounding box center [511, 8] width 7 height 7
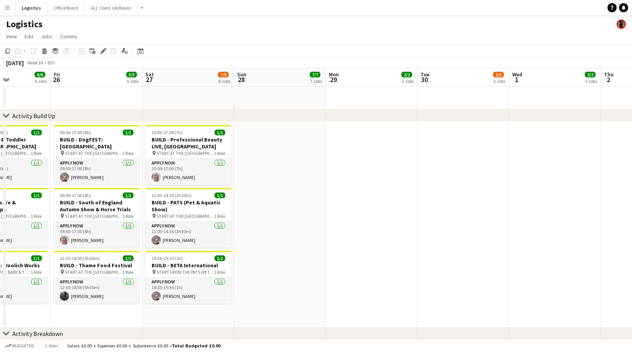
click at [531, 44] on app-page-menu "View Day view expanded Day view collapsed Month view Date picker Jump to [DATE]…" at bounding box center [316, 37] width 632 height 15
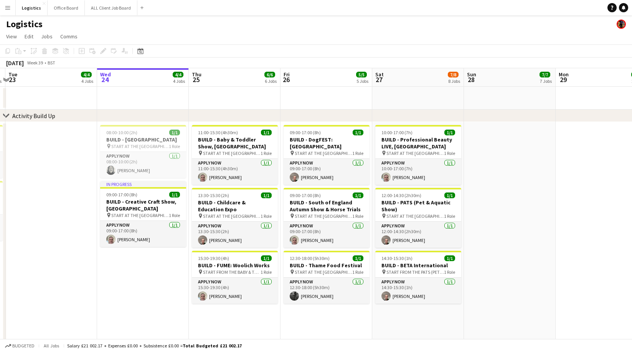
click at [191, 31] on app-page-menu "View Day view expanded Day view collapsed Month view Date picker Jump to [DATE]…" at bounding box center [316, 37] width 632 height 15
